Goal: Task Accomplishment & Management: Manage account settings

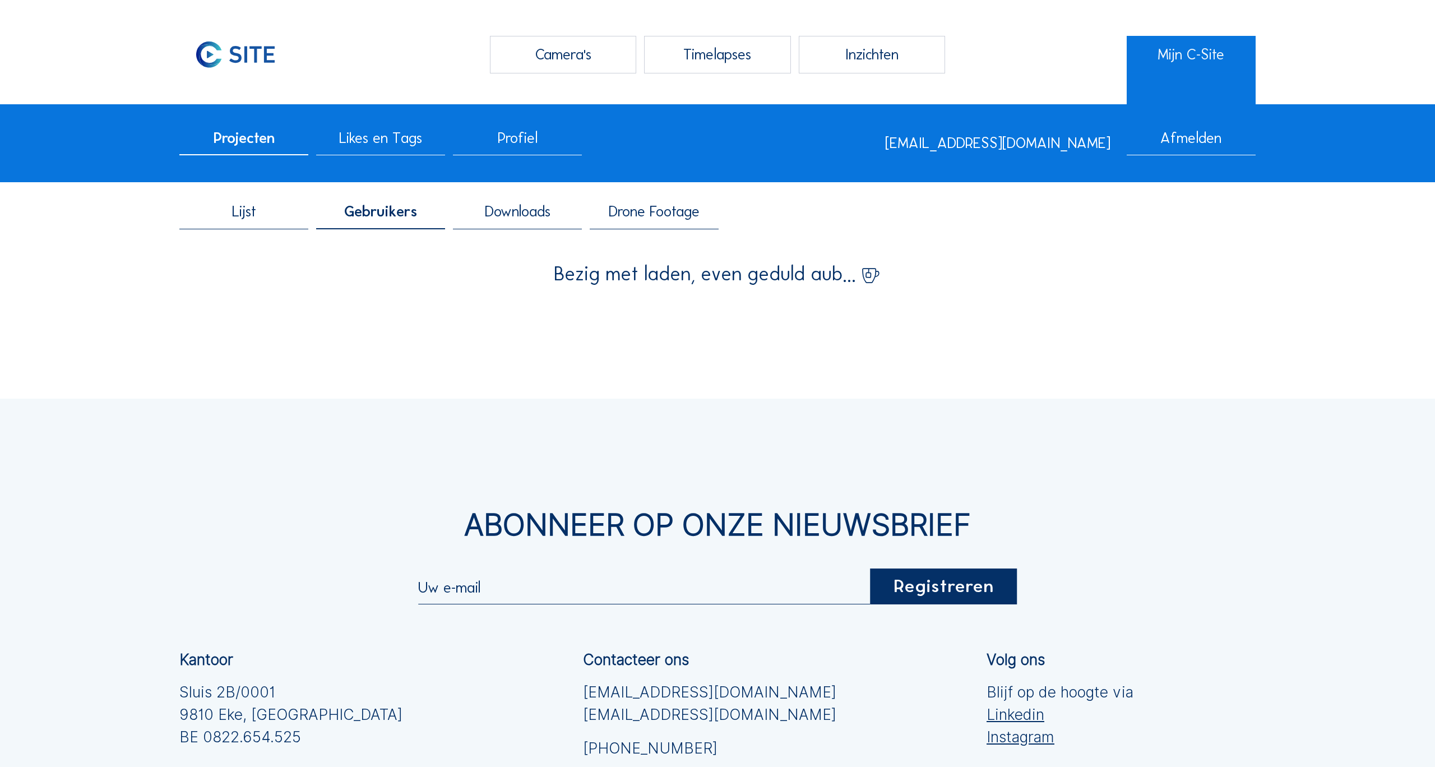
click at [385, 209] on span "Gebruikers" at bounding box center [380, 211] width 73 height 15
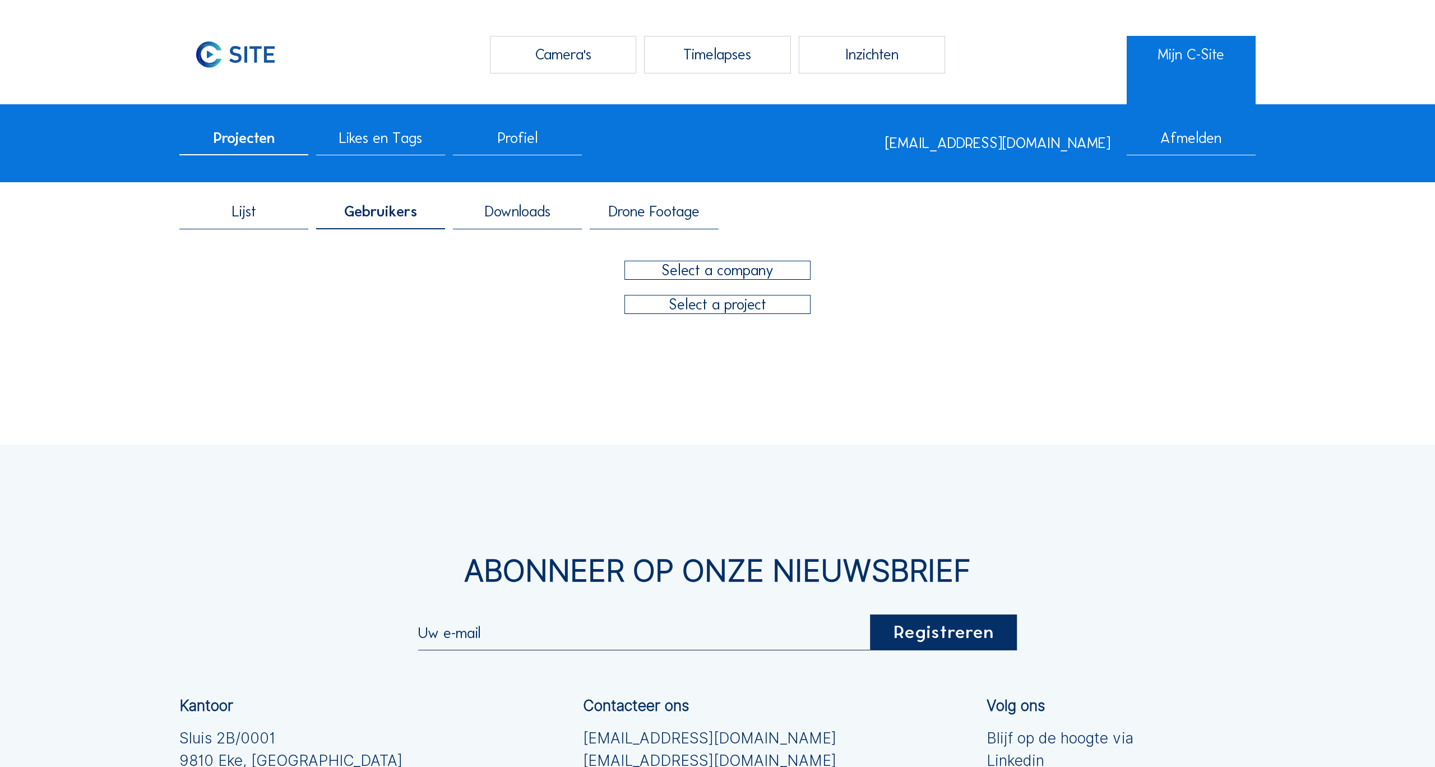
click at [699, 269] on div at bounding box center [718, 270] width 186 height 18
click at [722, 275] on div at bounding box center [718, 270] width 186 height 18
click at [664, 364] on div "Matexi" at bounding box center [717, 366] width 179 height 11
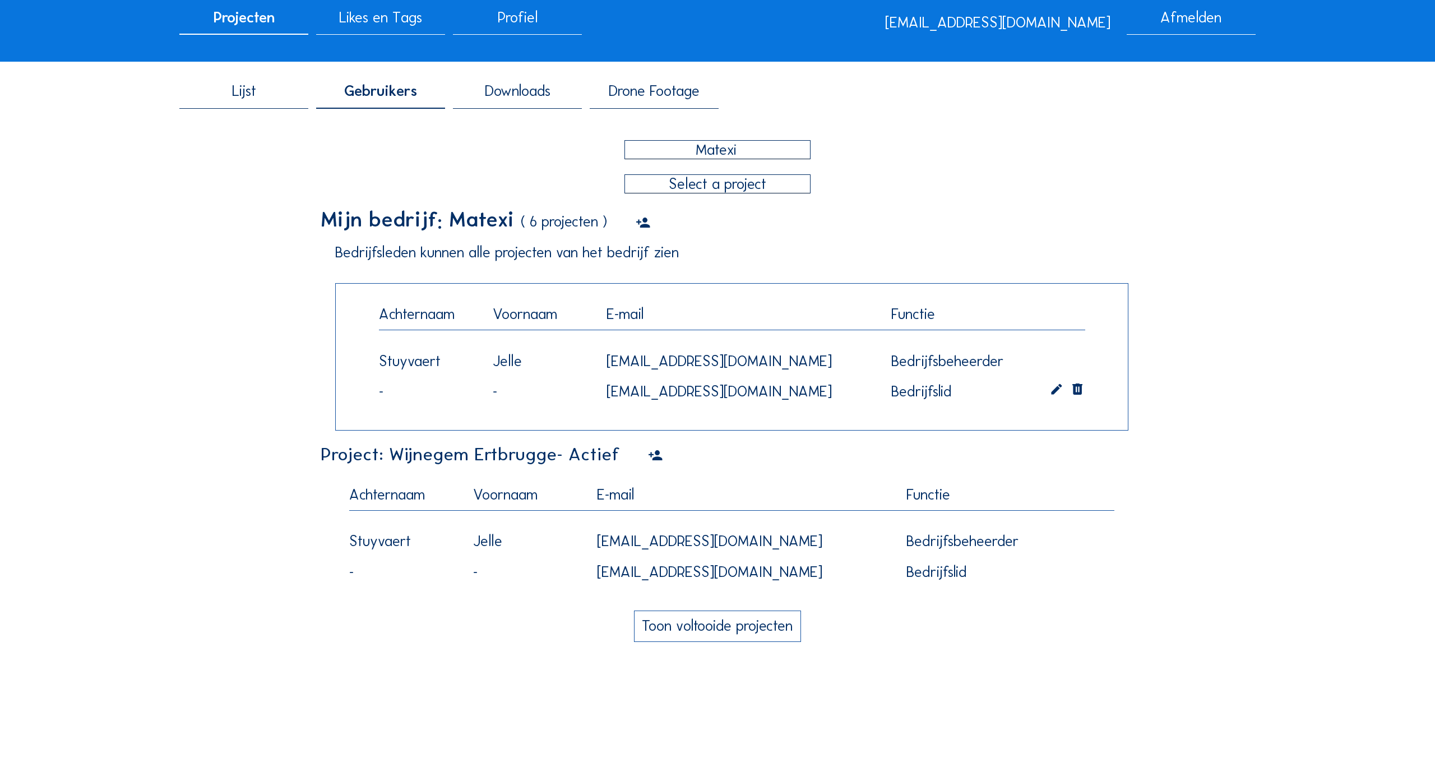
scroll to position [232, 0]
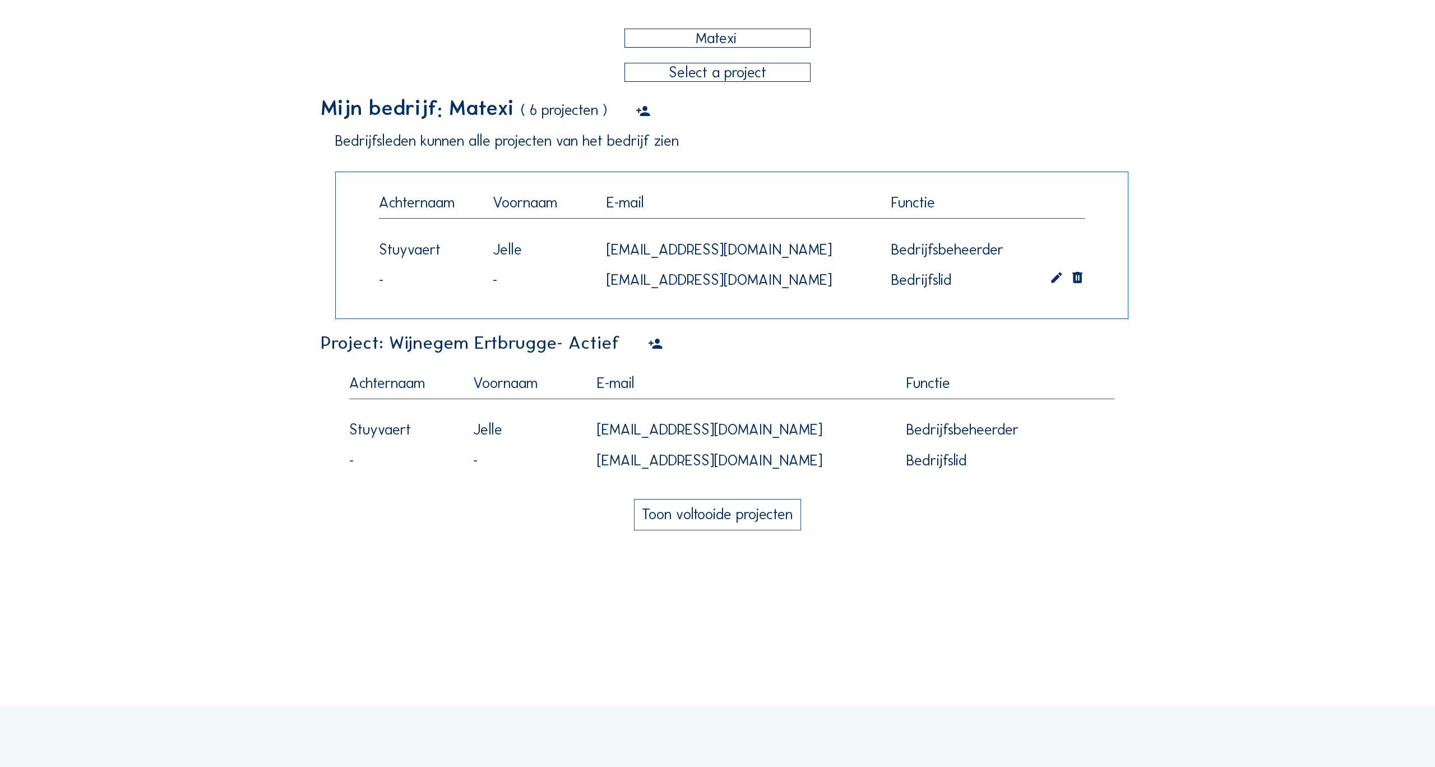
click at [648, 344] on icon at bounding box center [655, 344] width 15 height 18
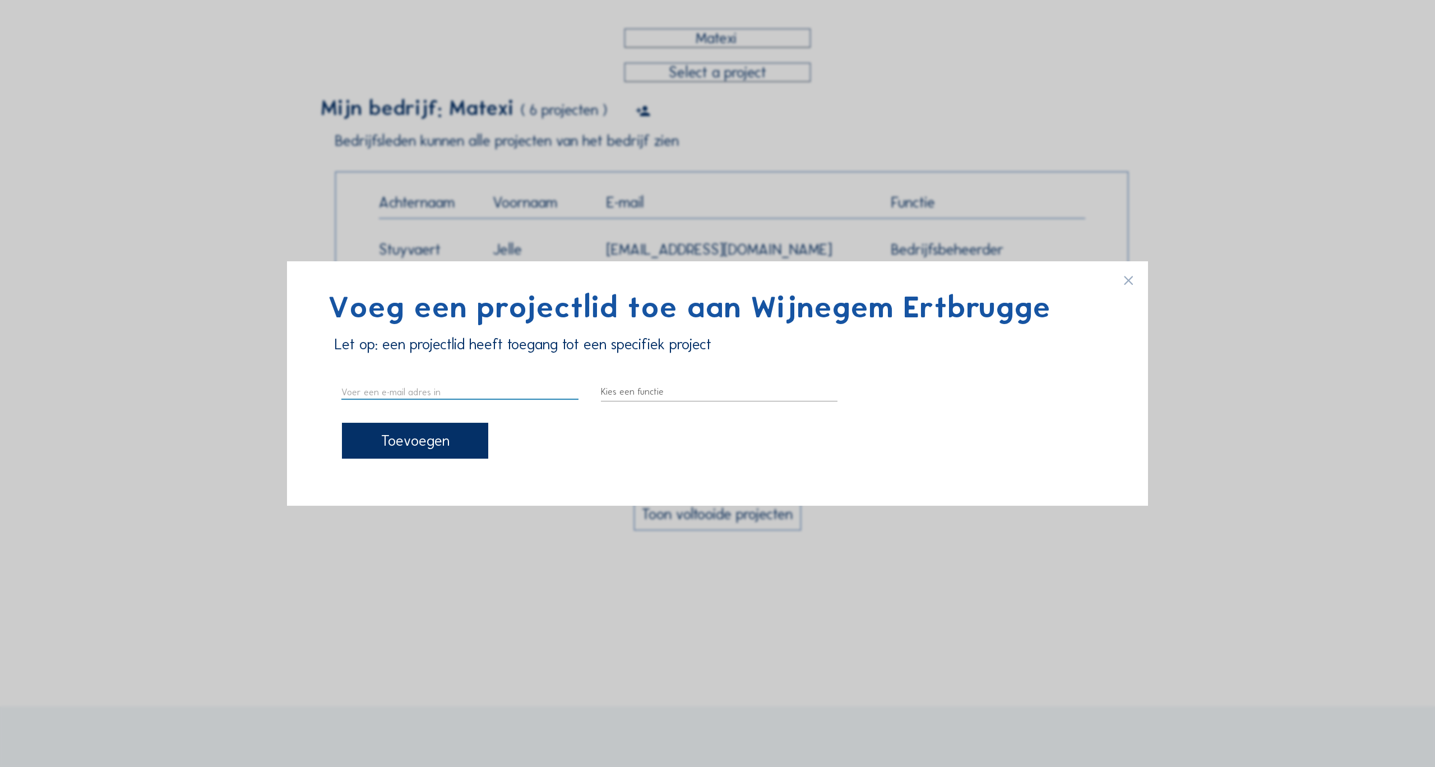
click at [464, 392] on input "text" at bounding box center [459, 392] width 237 height 15
paste input "sander.lammerant@matexi.be"
type input "sander.lammerant@matexi.be"
click at [658, 391] on div at bounding box center [719, 392] width 237 height 18
click at [641, 427] on div "Projectlid" at bounding box center [719, 427] width 219 height 11
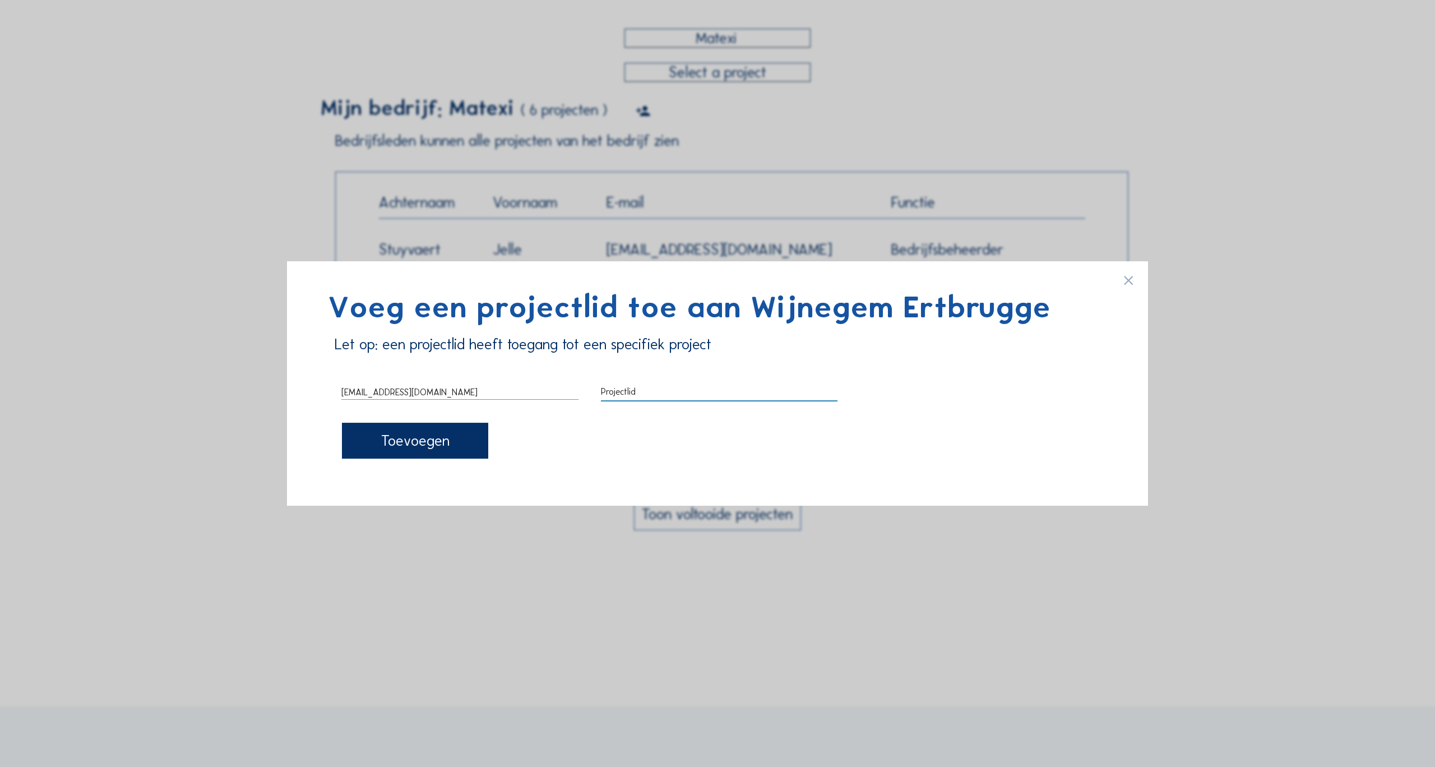
click at [401, 445] on div "Toevoegen" at bounding box center [415, 441] width 146 height 36
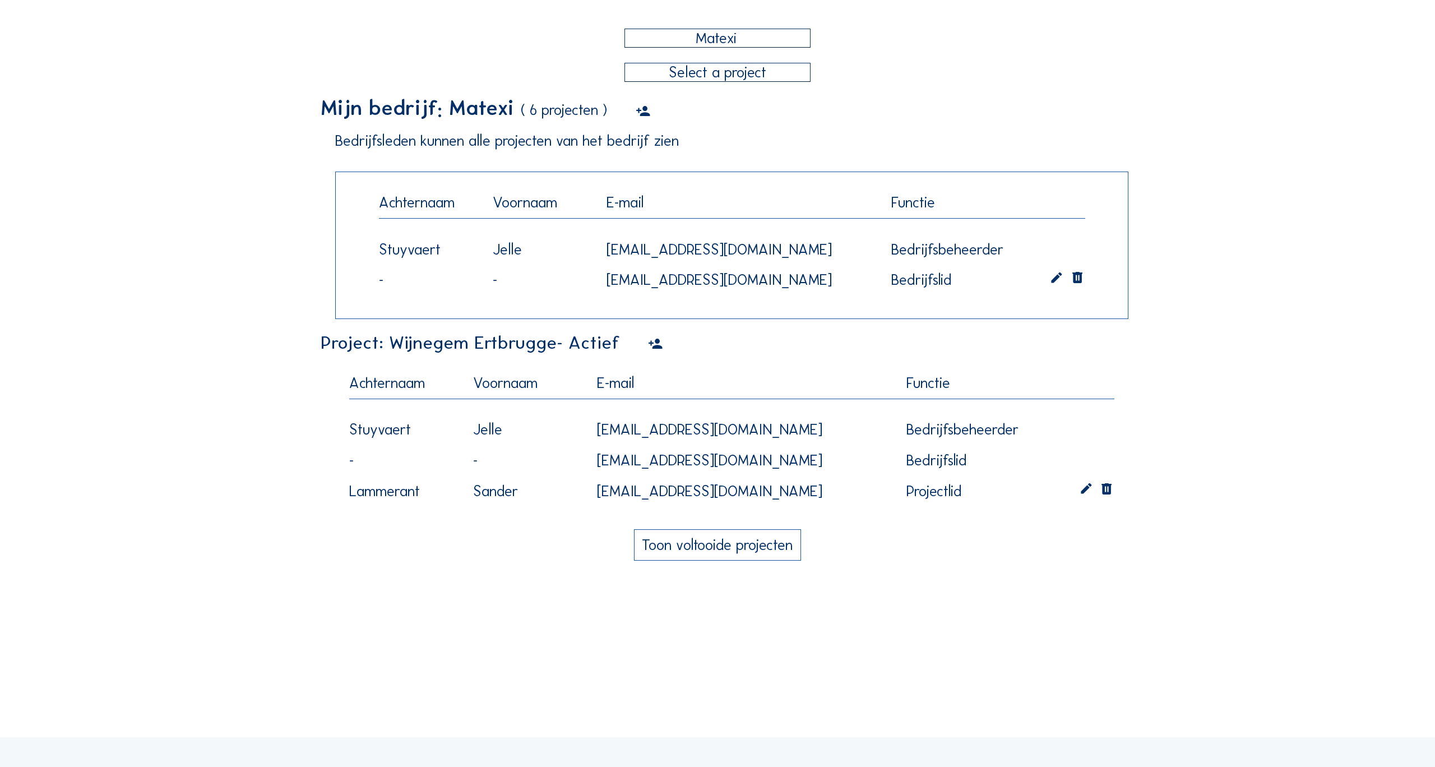
click at [1087, 488] on icon at bounding box center [1086, 491] width 15 height 16
click at [1086, 489] on icon at bounding box center [1086, 491] width 15 height 16
click at [1085, 489] on icon at bounding box center [1086, 491] width 15 height 16
click at [950, 483] on div "Projectlid" at bounding box center [993, 492] width 172 height 18
click at [957, 504] on div "Projectbeheerder" at bounding box center [993, 501] width 154 height 11
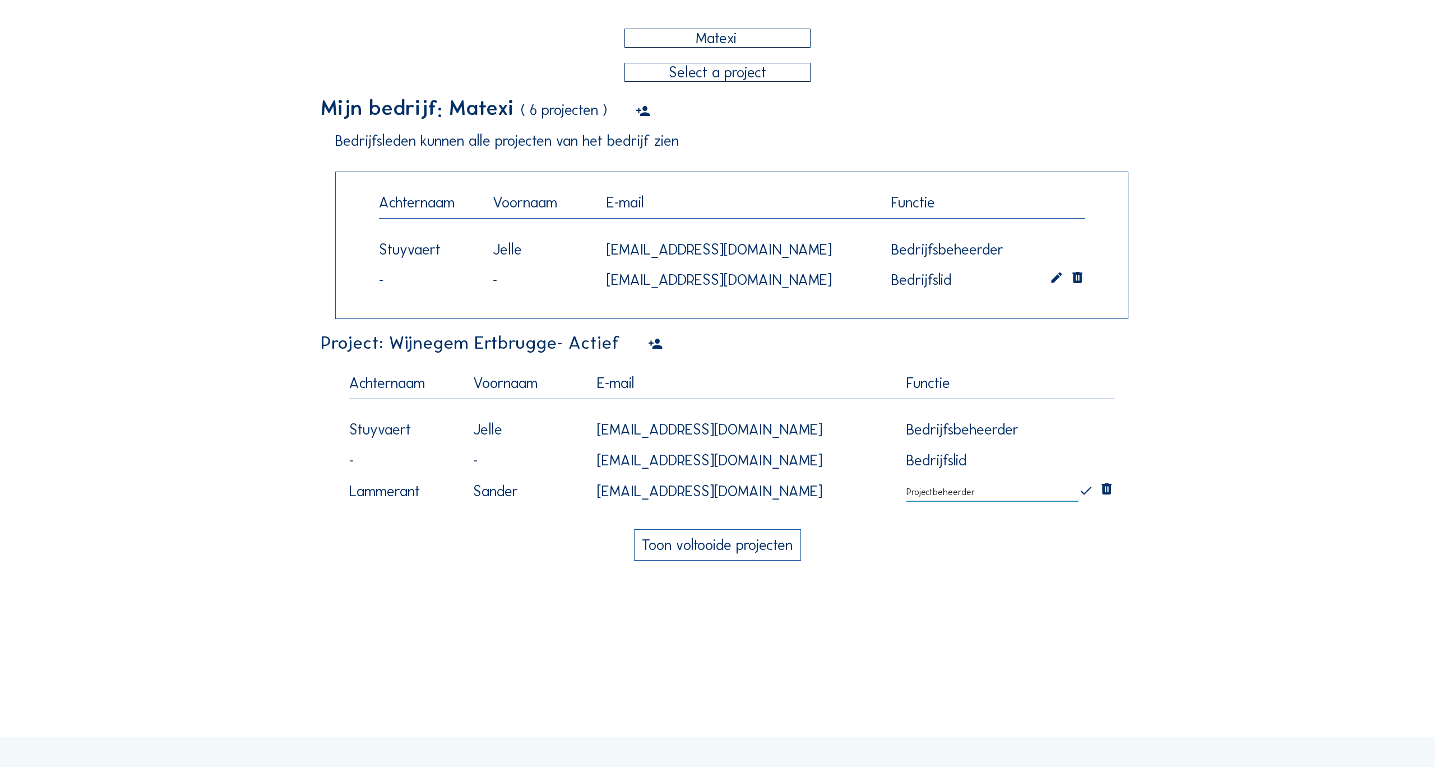
click at [1084, 486] on icon at bounding box center [1086, 491] width 15 height 16
